Goal: Information Seeking & Learning: Understand process/instructions

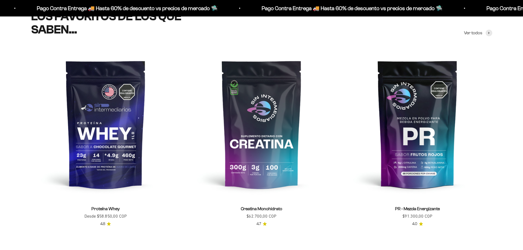
scroll to position [247, 0]
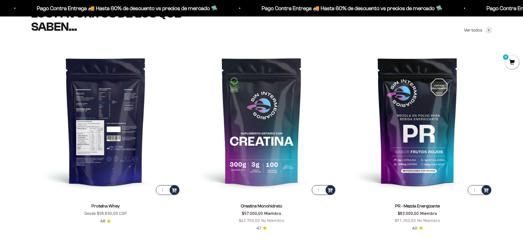
click at [107, 143] on img at bounding box center [105, 121] width 149 height 149
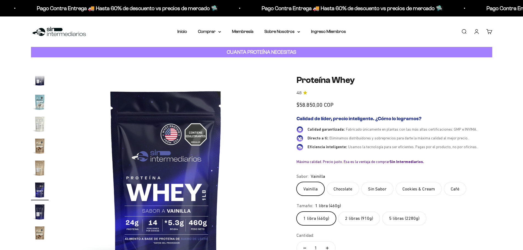
scroll to position [264, 0]
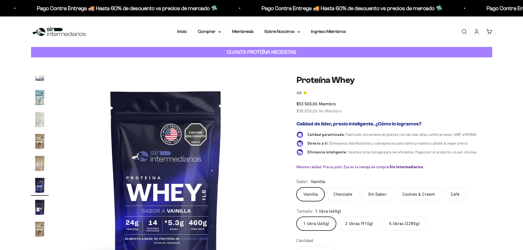
click at [396, 218] on label "5 libras (2280g)" at bounding box center [404, 224] width 44 height 14
click at [297, 217] on input "5 libras (2280g)" at bounding box center [296, 217] width 0 height 0
radio input "true"
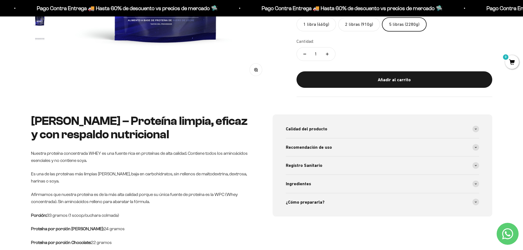
scroll to position [220, 0]
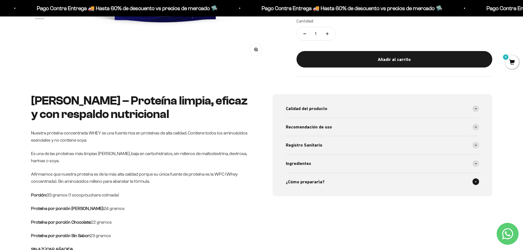
click at [350, 180] on div "¿Cómo prepararla?" at bounding box center [382, 182] width 193 height 18
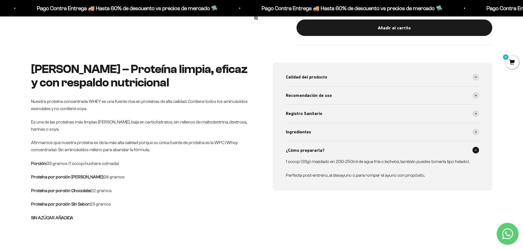
scroll to position [275, 0]
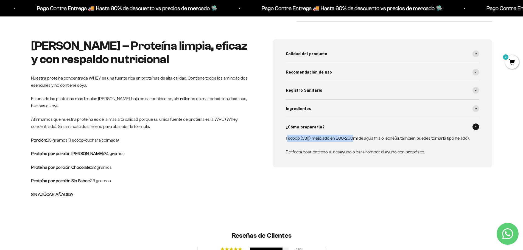
drag, startPoint x: 286, startPoint y: 139, endPoint x: 355, endPoint y: 136, distance: 68.5
click at [355, 136] on p "1 scoop (33g) mezclado en 200-250ml de agua fría o leche(sí, también puedes tom…" at bounding box center [379, 138] width 187 height 7
click at [295, 146] on div "1 scoop (33g) mezclado en 200-250ml de agua fría o leche(sí, también puedes tom…" at bounding box center [379, 145] width 187 height 21
drag, startPoint x: 285, startPoint y: 137, endPoint x: 395, endPoint y: 142, distance: 109.7
click at [395, 142] on div "Calidad del producto Proteinas limpias, bajas en carbohidratos, sin rellenos de…" at bounding box center [383, 103] width 220 height 128
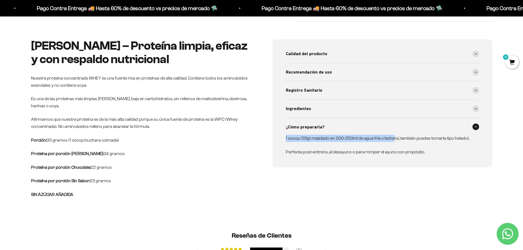
copy p "1 scoop (33g) mezclado en 200-250ml de agua fría o leche"
